Goal: Find specific page/section: Find specific page/section

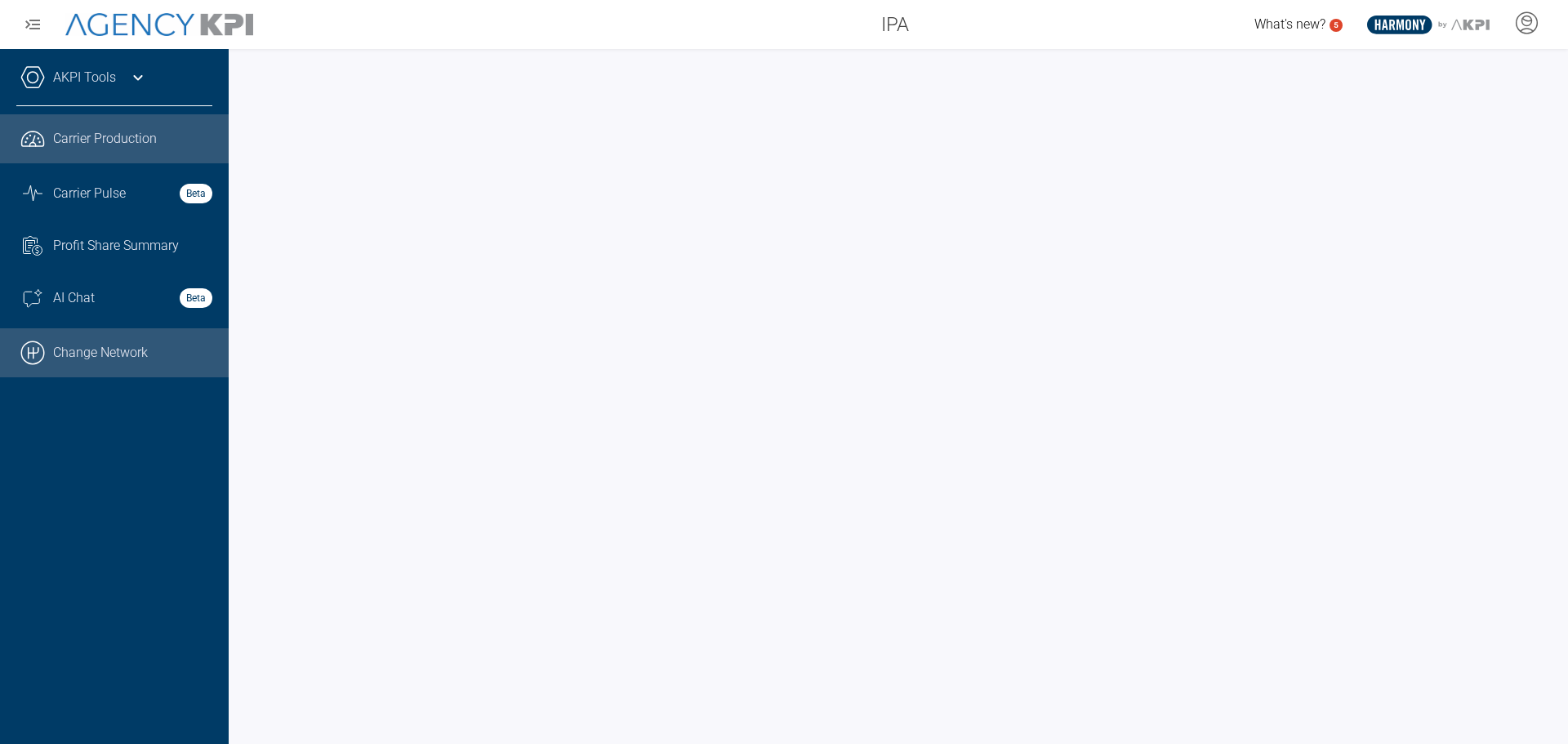
click at [93, 356] on link ".cls-1{fill:none;stroke:#000;stroke-linecap:round;stroke-linejoin:round;stroke-…" at bounding box center [114, 353] width 228 height 49
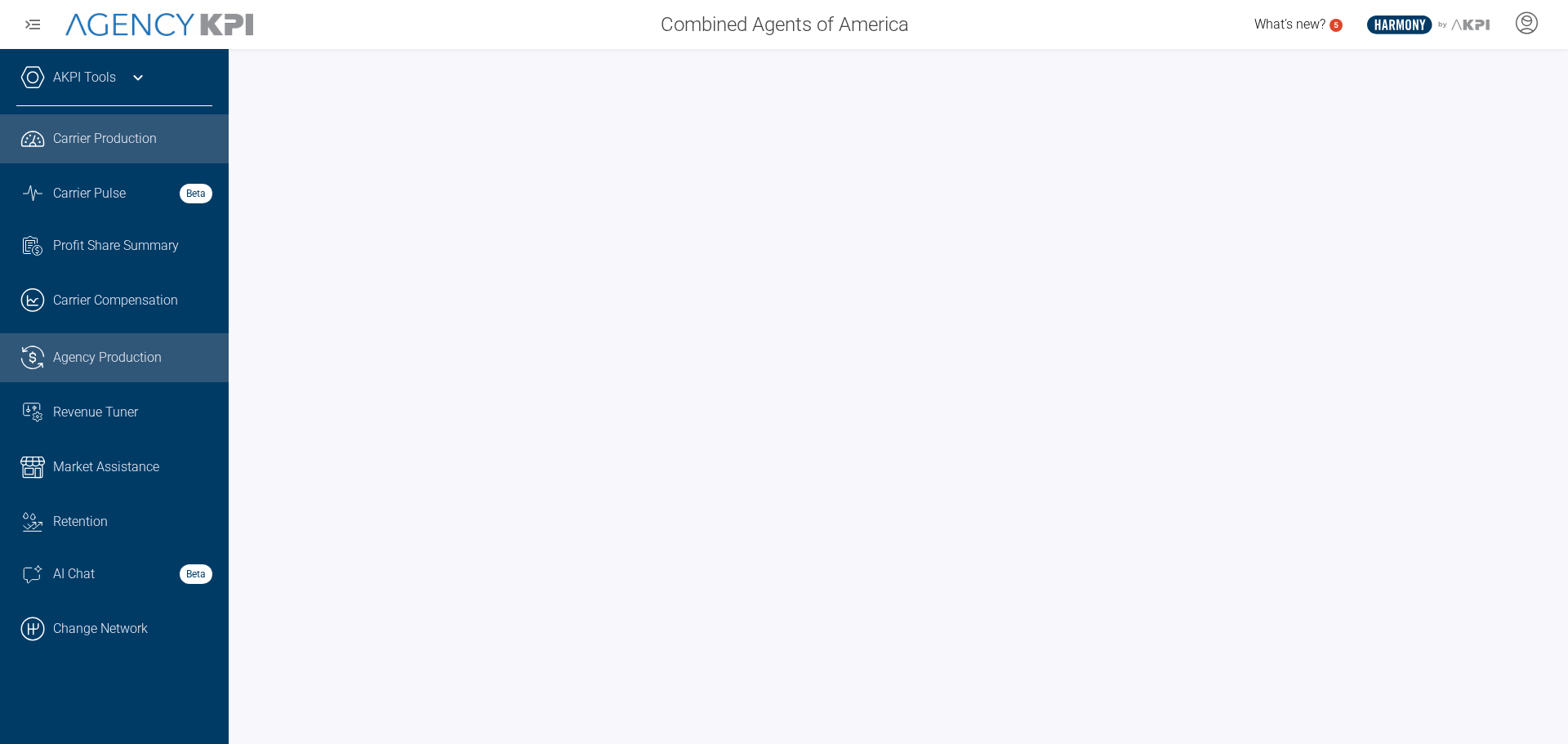
click at [122, 359] on span "Agency Production" at bounding box center [107, 357] width 109 height 20
